Goal: Navigation & Orientation: Find specific page/section

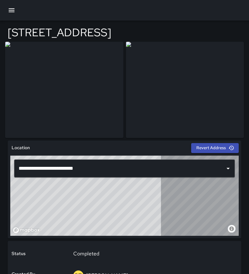
click at [9, 6] on button "button" at bounding box center [11, 10] width 15 height 15
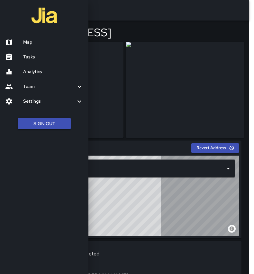
click at [31, 39] on h6 "Map" at bounding box center [53, 42] width 60 height 7
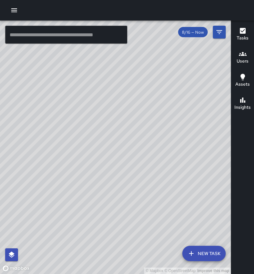
drag, startPoint x: 163, startPoint y: 90, endPoint x: 182, endPoint y: 206, distance: 117.4
click at [182, 207] on div "© Mapbox © OpenStreetMap Improve this map" at bounding box center [115, 148] width 231 height 254
drag, startPoint x: 195, startPoint y: 129, endPoint x: 176, endPoint y: 142, distance: 23.3
click at [177, 147] on div "© Mapbox © OpenStreetMap Improve this map" at bounding box center [115, 148] width 231 height 254
click at [173, 137] on div "© Mapbox © OpenStreetMap Improve this map" at bounding box center [115, 148] width 231 height 254
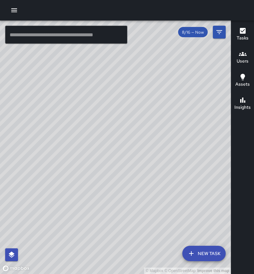
click at [14, 13] on icon "button" at bounding box center [14, 10] width 8 height 8
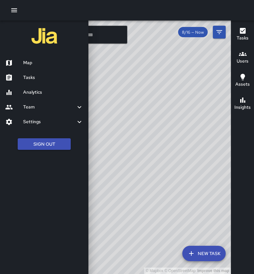
click at [35, 77] on h6 "Tasks" at bounding box center [53, 77] width 60 height 7
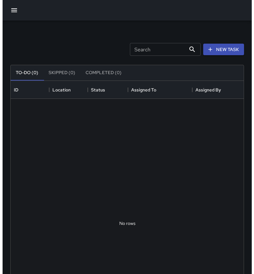
scroll to position [267, 228]
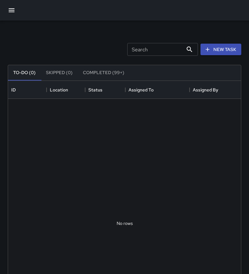
click at [61, 71] on button "Skipped (0)" at bounding box center [59, 72] width 37 height 15
click at [109, 71] on button "Completed (99+)" at bounding box center [104, 72] width 52 height 15
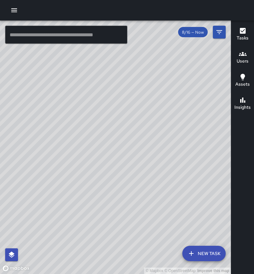
drag, startPoint x: 189, startPoint y: 128, endPoint x: 132, endPoint y: 130, distance: 57.5
click at [132, 130] on div "© Mapbox © OpenStreetMap Improve this map" at bounding box center [115, 148] width 231 height 254
drag, startPoint x: 125, startPoint y: 170, endPoint x: 207, endPoint y: 136, distance: 88.8
click at [207, 136] on div "© Mapbox © OpenStreetMap Improve this map" at bounding box center [115, 148] width 231 height 254
drag, startPoint x: 72, startPoint y: 146, endPoint x: 199, endPoint y: 131, distance: 128.1
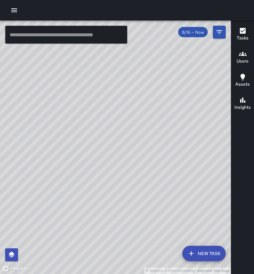
click at [199, 131] on div "© Mapbox © OpenStreetMap Improve this map" at bounding box center [115, 148] width 231 height 254
drag, startPoint x: 193, startPoint y: 134, endPoint x: 181, endPoint y: 132, distance: 11.7
click at [182, 133] on div "© Mapbox © OpenStreetMap Improve this map" at bounding box center [115, 148] width 231 height 254
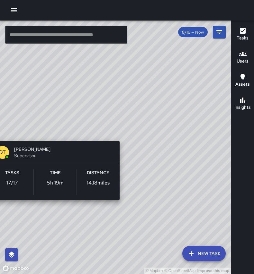
drag, startPoint x: 196, startPoint y: 142, endPoint x: 125, endPoint y: 135, distance: 71.3
click at [125, 135] on div "© Mapbox © OpenStreetMap Improve this map DT [PERSON_NAME] Supervisor Tasks 17 …" at bounding box center [115, 148] width 231 height 254
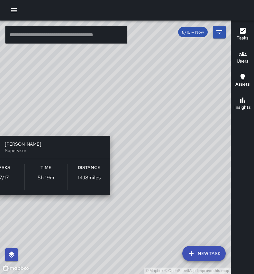
click at [115, 129] on div "© Mapbox © OpenStreetMap Improve this map DT [PERSON_NAME] Supervisor Tasks 17 …" at bounding box center [115, 148] width 231 height 254
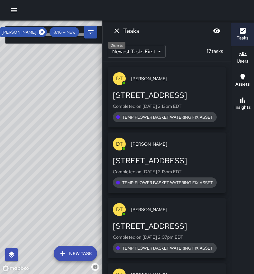
click at [113, 33] on icon "Dismiss" at bounding box center [117, 31] width 8 height 8
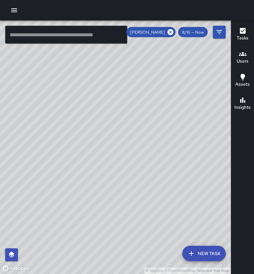
drag, startPoint x: 65, startPoint y: 92, endPoint x: 190, endPoint y: 92, distance: 125.6
click at [193, 92] on div "© Mapbox © OpenStreetMap Improve this map" at bounding box center [115, 148] width 231 height 254
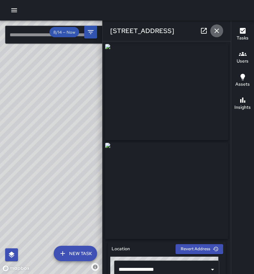
click at [214, 34] on icon "button" at bounding box center [217, 31] width 8 height 8
